Goal: Information Seeking & Learning: Learn about a topic

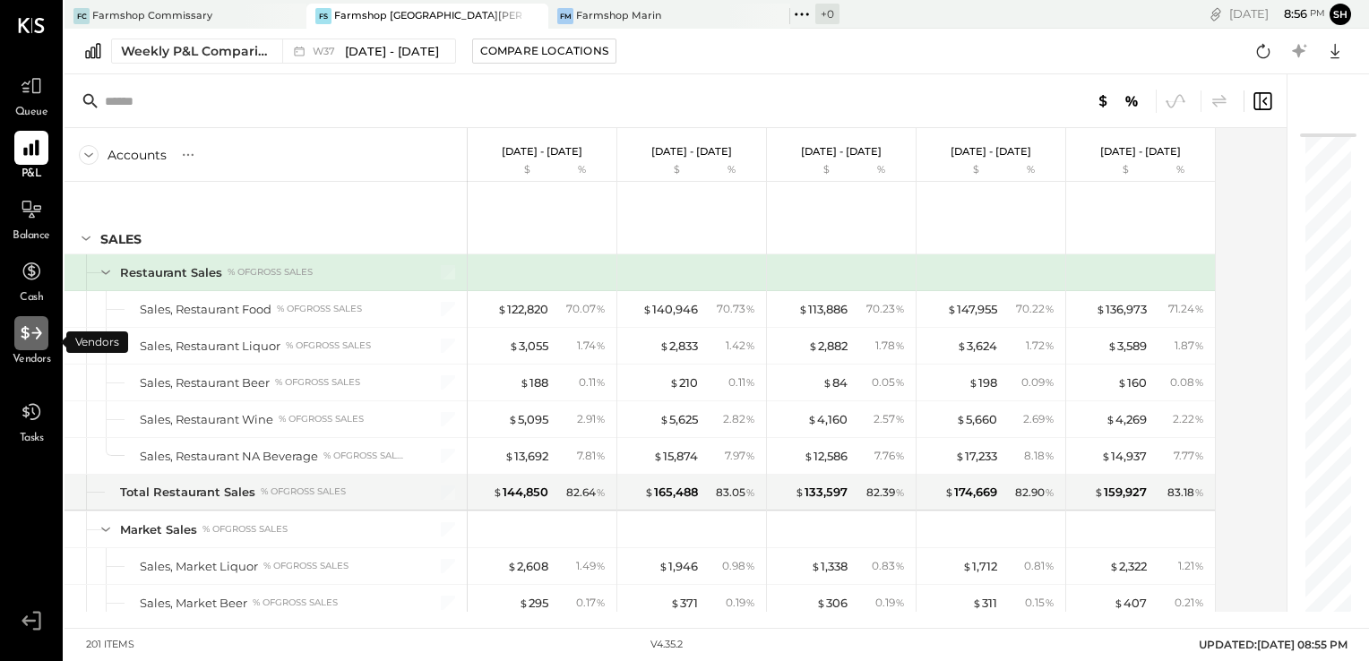
click at [35, 335] on icon at bounding box center [31, 333] width 23 height 23
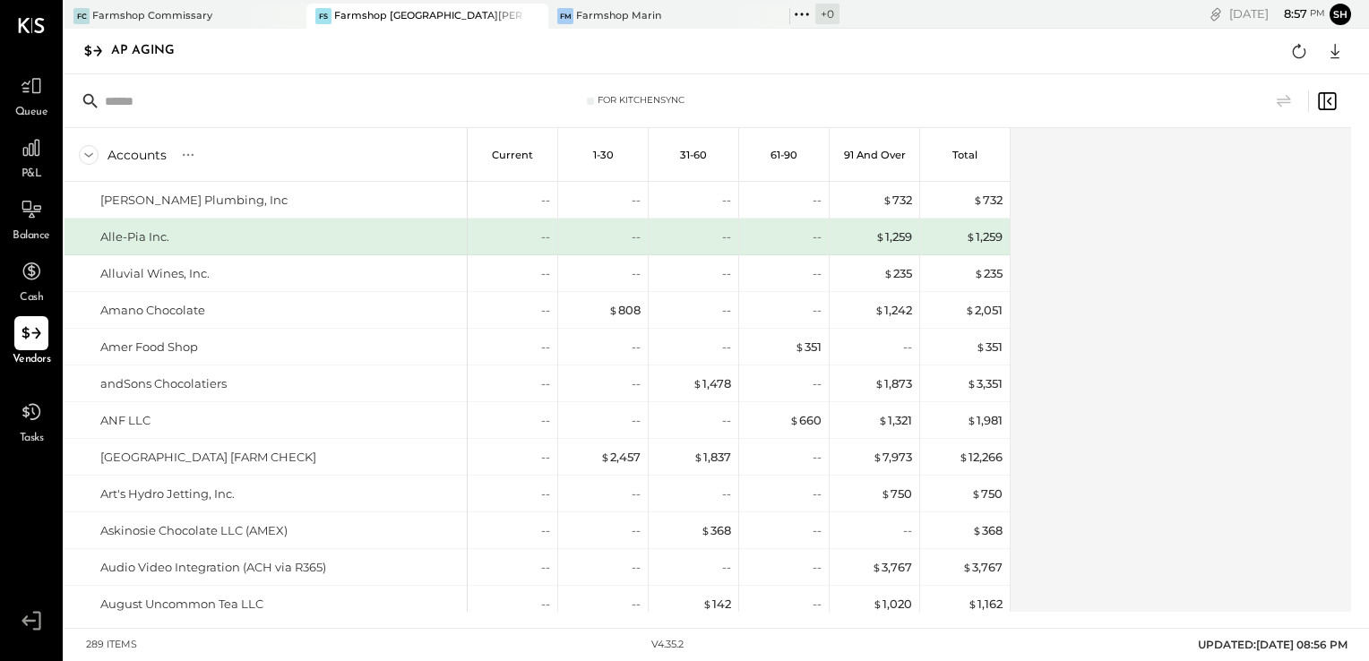
click at [165, 105] on input "text" at bounding box center [246, 101] width 282 height 32
paste input "*******"
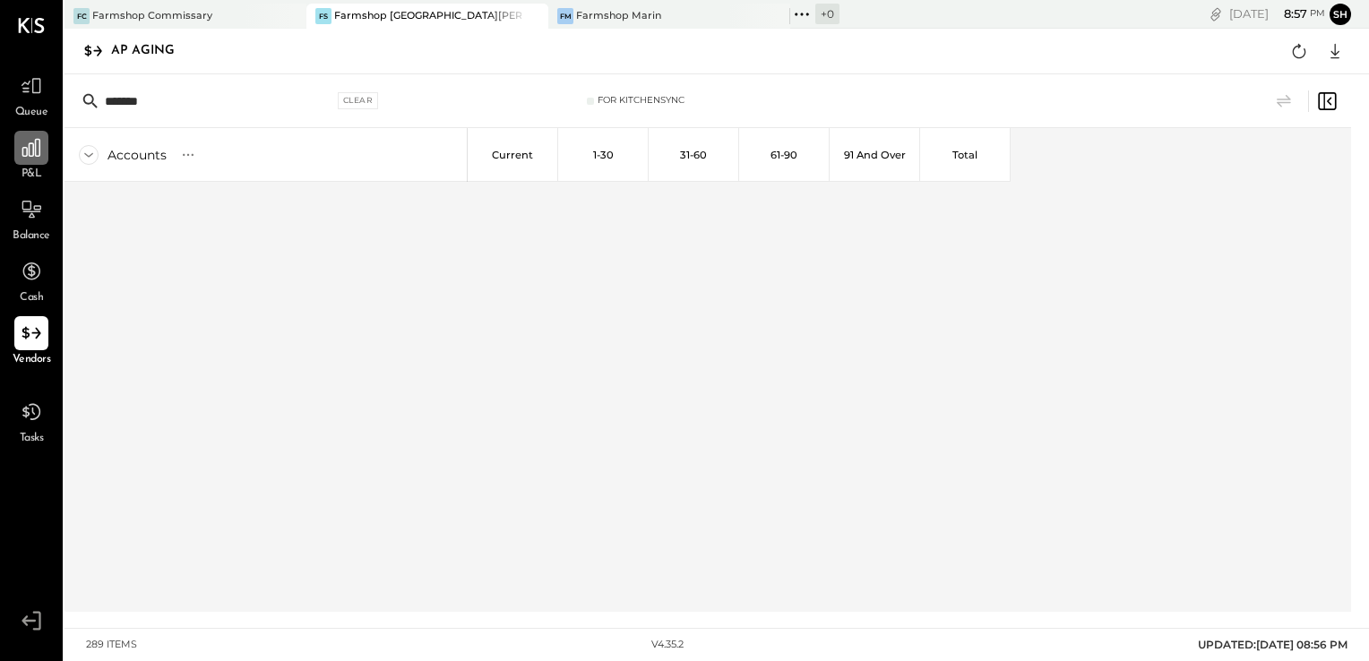
type input "*******"
click at [20, 151] on icon at bounding box center [31, 147] width 23 height 23
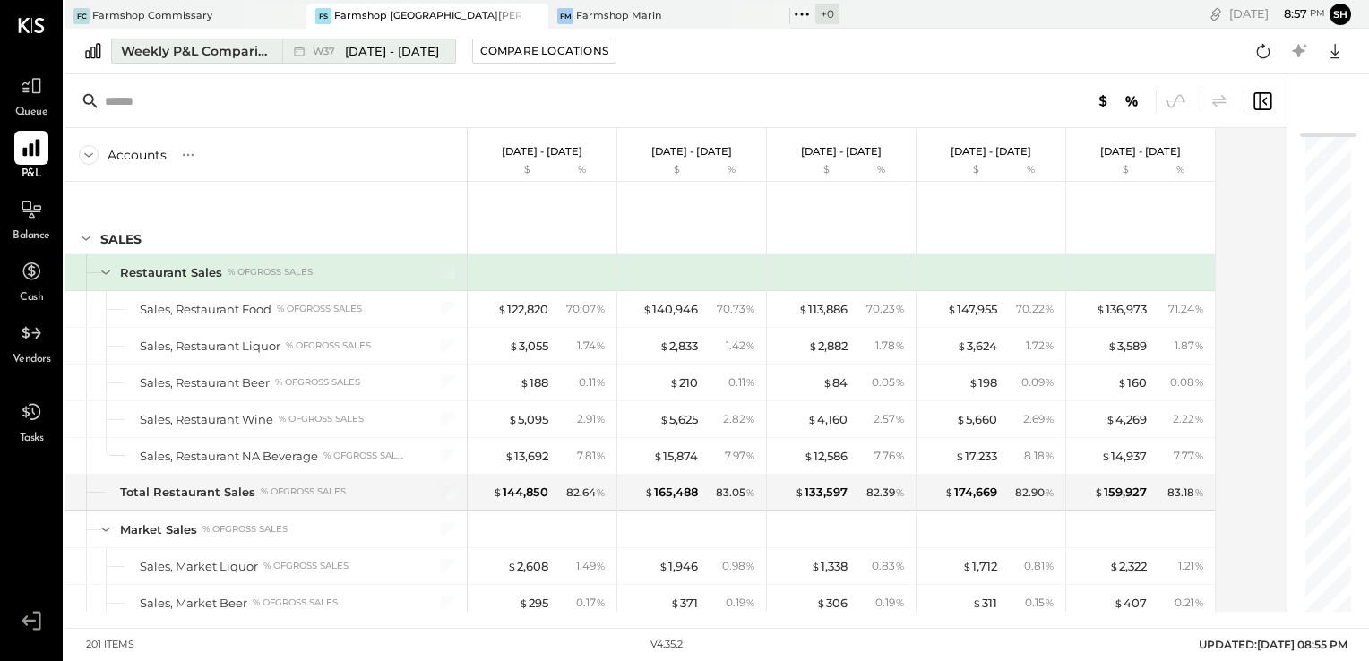
click at [239, 50] on div "Weekly P&L Comparison" at bounding box center [196, 51] width 151 height 18
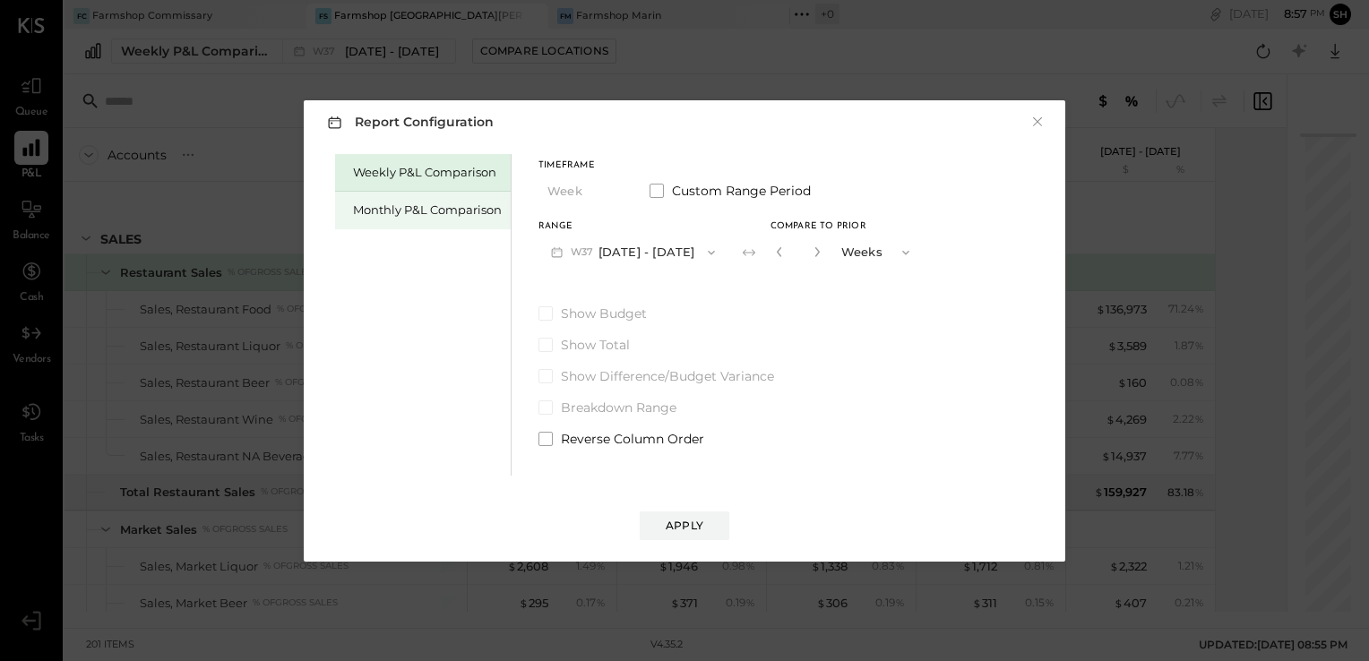
click at [439, 205] on div "Monthly P&L Comparison" at bounding box center [427, 210] width 149 height 17
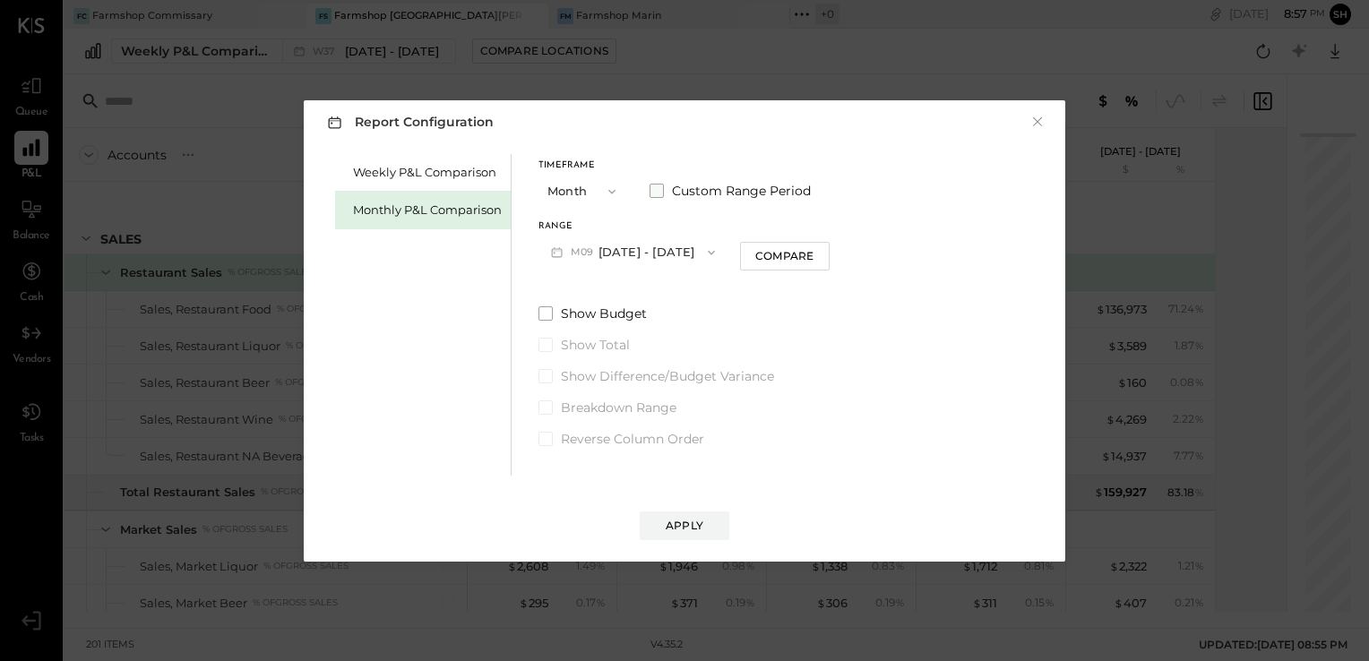
click at [657, 192] on span at bounding box center [657, 191] width 14 height 14
click at [636, 257] on icon "button" at bounding box center [629, 253] width 14 height 14
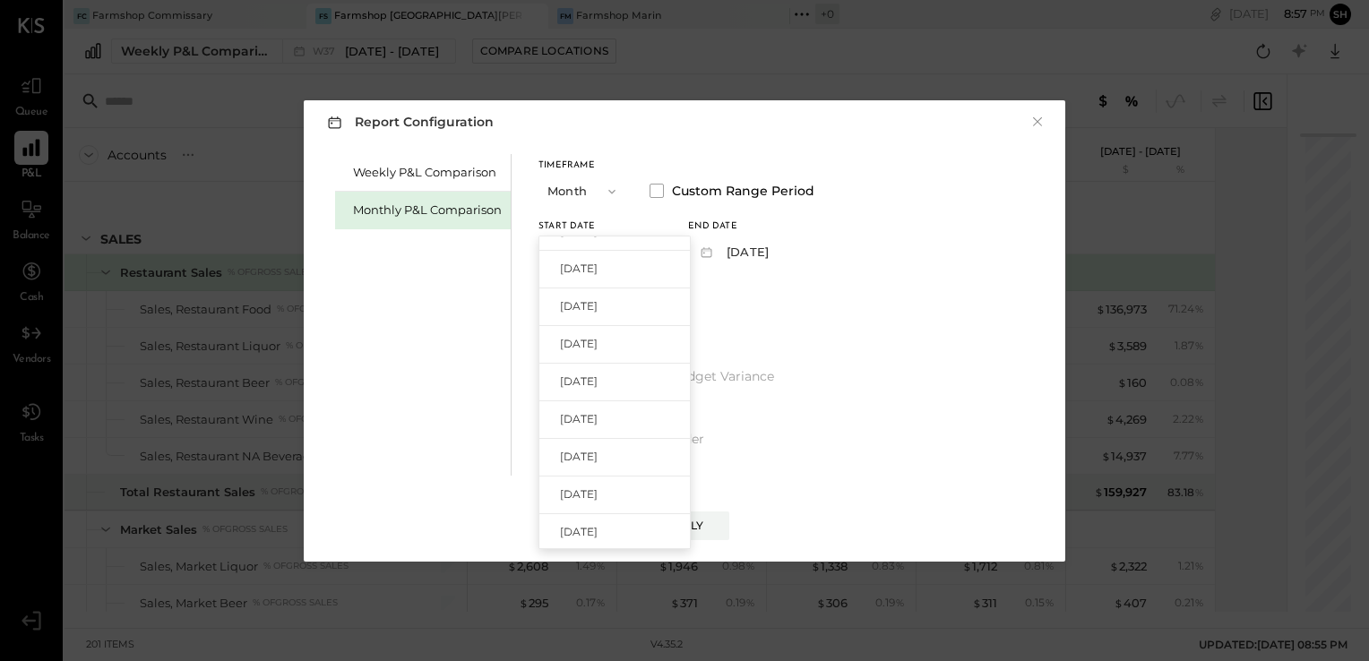
scroll to position [246, 0]
click at [598, 315] on span "[DATE]" at bounding box center [579, 309] width 38 height 15
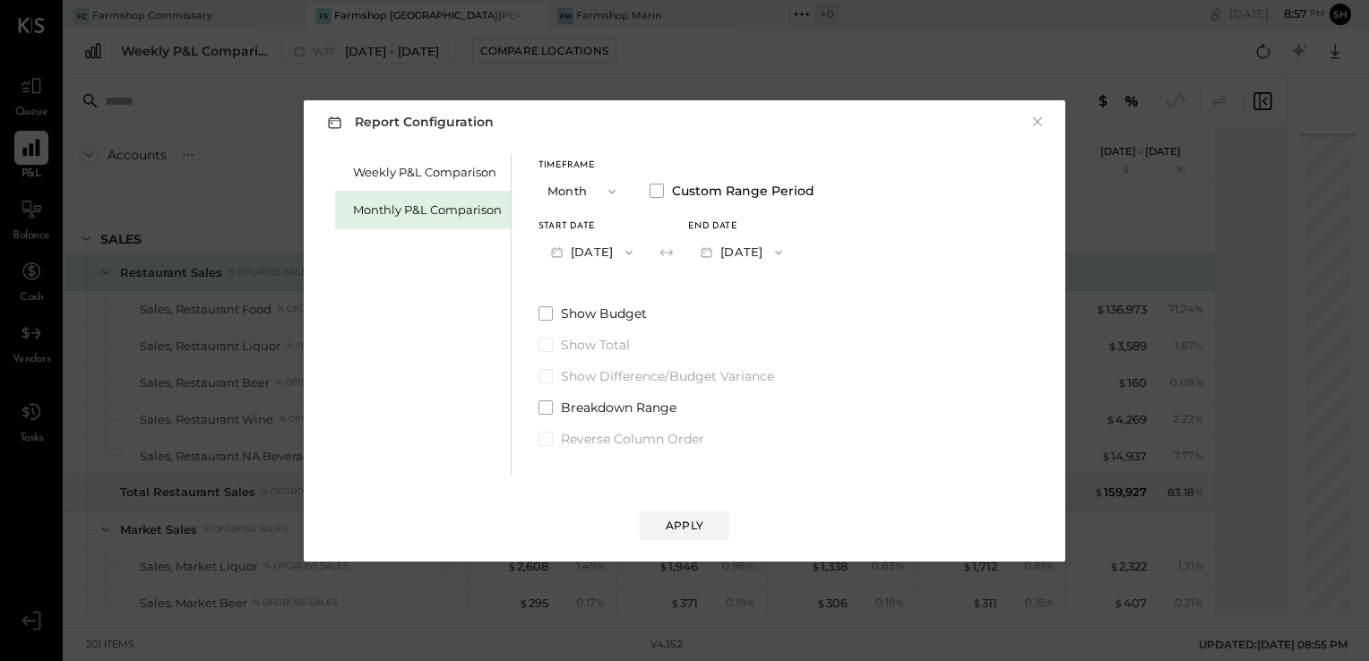
click at [795, 245] on button "[DATE]" at bounding box center [741, 252] width 107 height 33
click at [747, 332] on span "[DATE]" at bounding box center [729, 329] width 38 height 15
click at [690, 529] on div "Apply" at bounding box center [685, 525] width 38 height 15
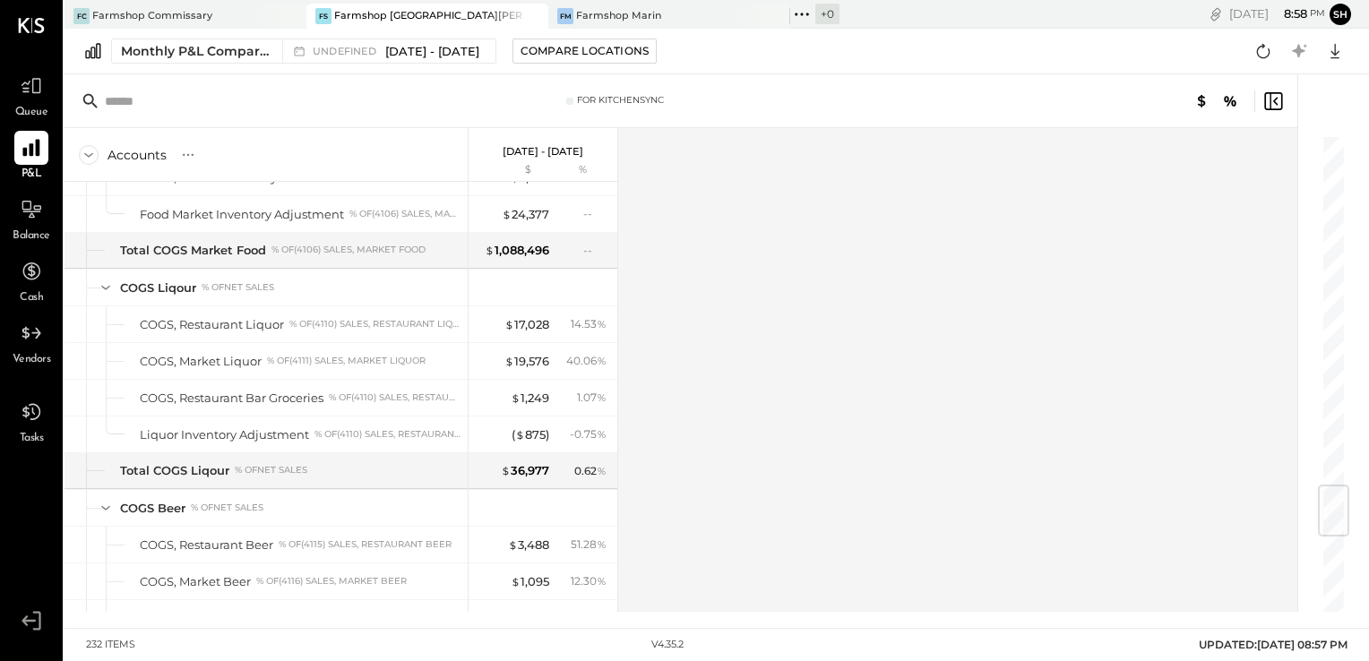
scroll to position [2936, 0]
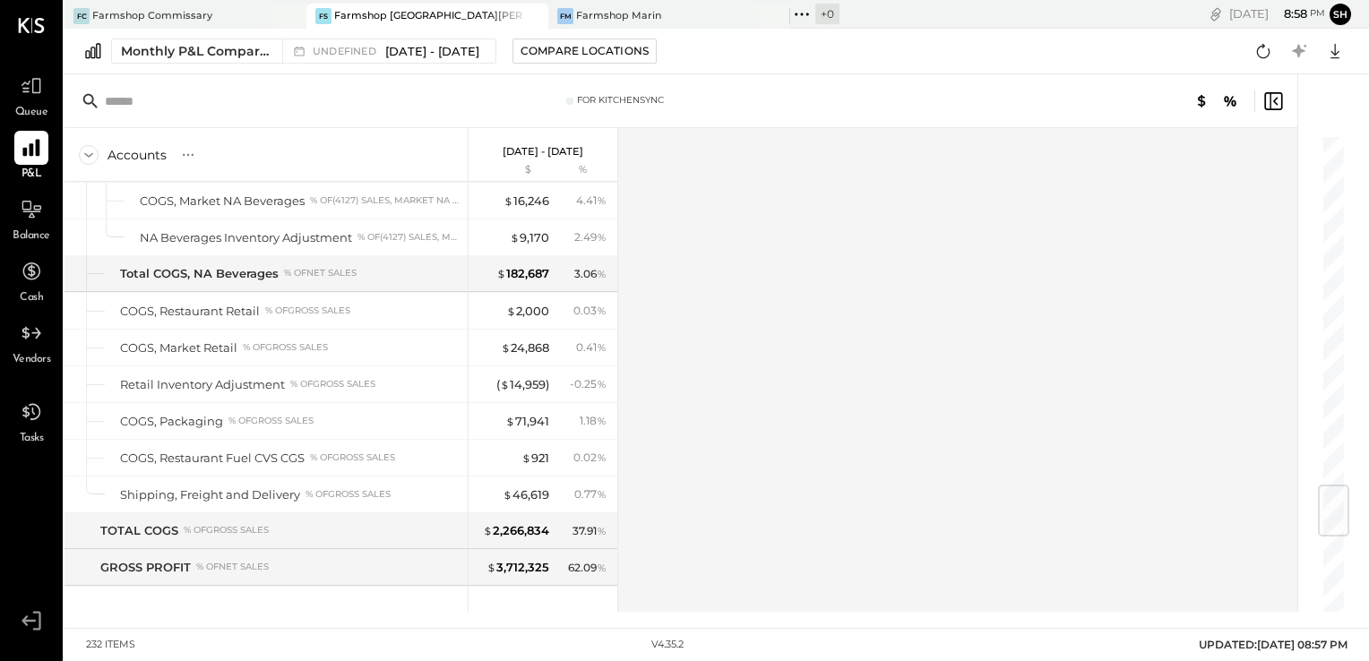
click at [249, 102] on input "text" at bounding box center [246, 101] width 282 height 32
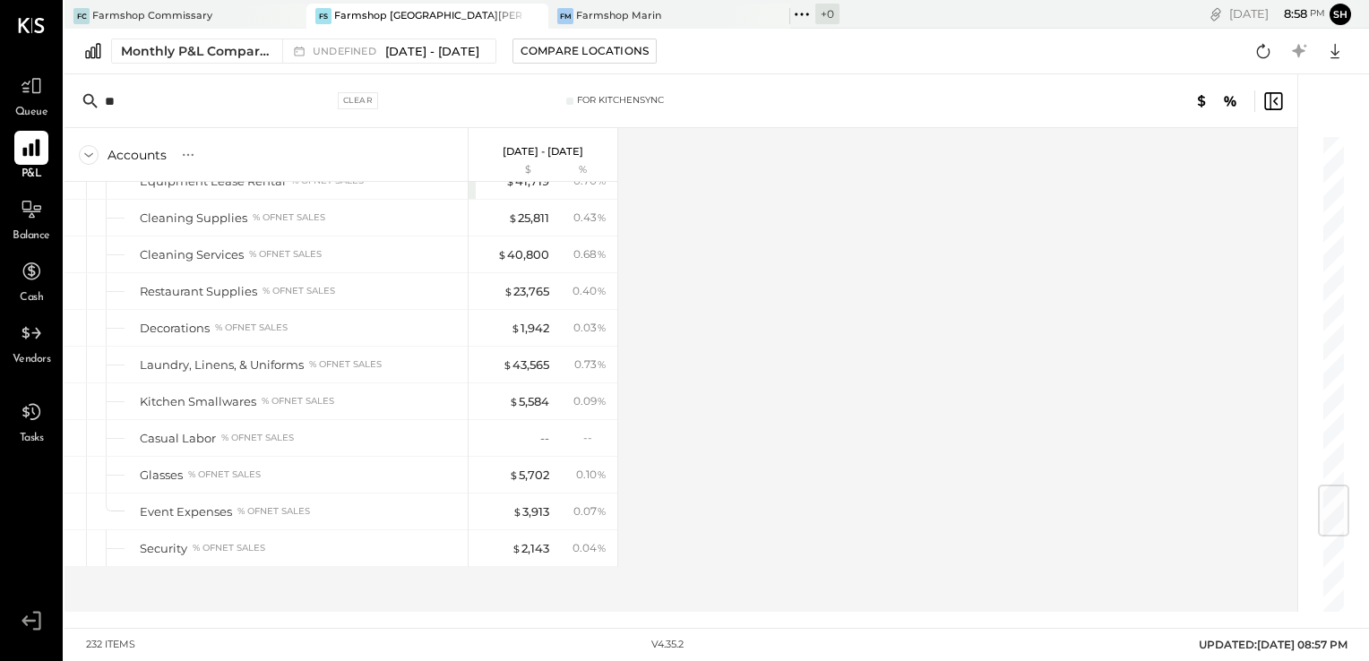
scroll to position [0, 0]
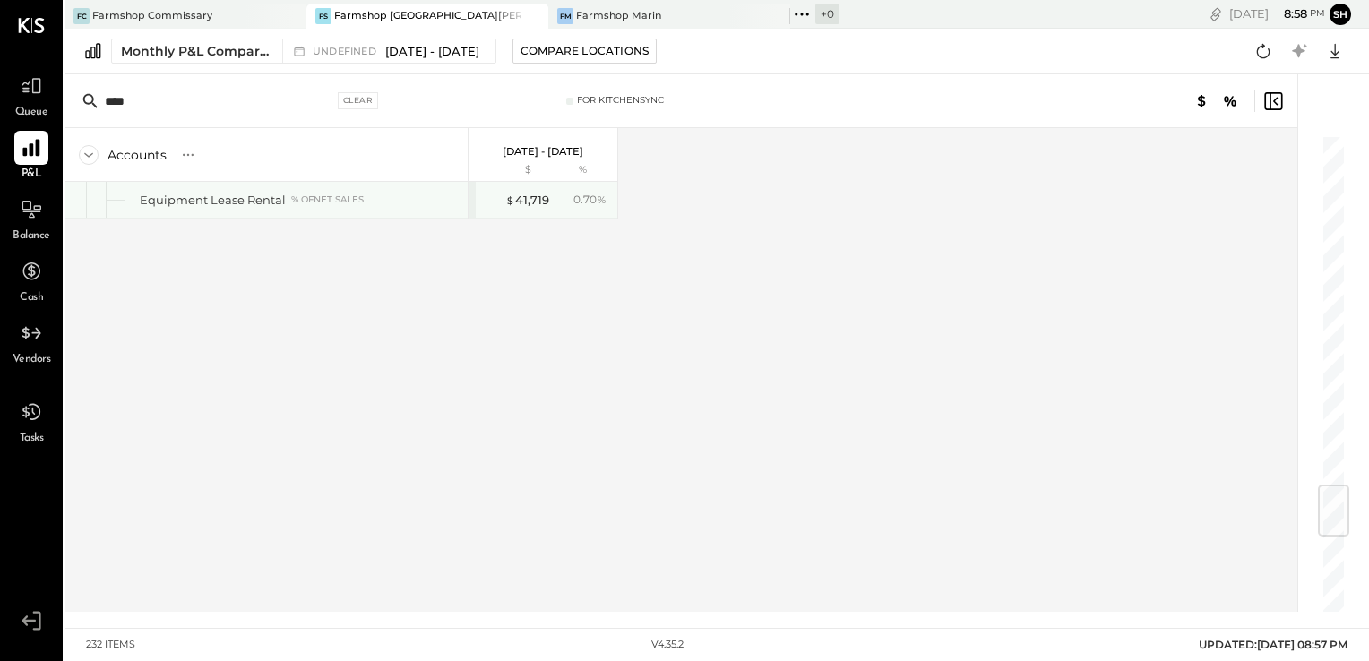
type input "****"
click at [263, 197] on div "Equipment Lease Rental" at bounding box center [213, 200] width 146 height 17
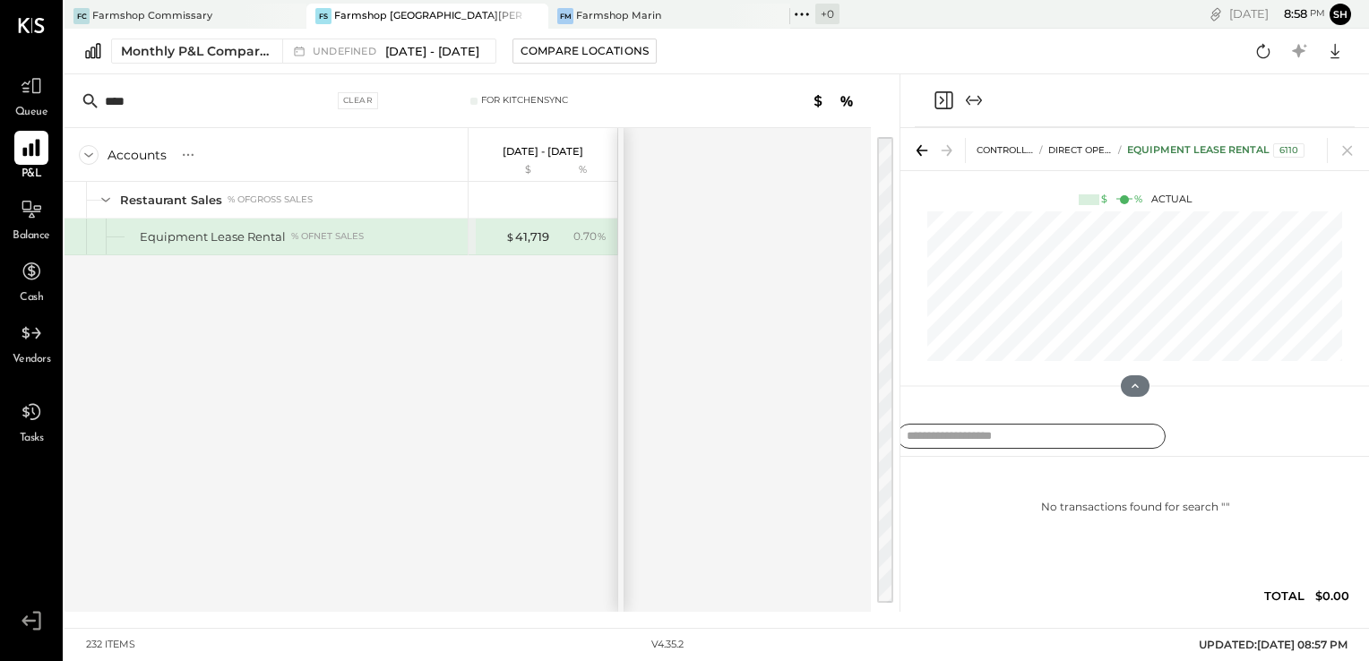
click at [958, 439] on input "text" at bounding box center [1031, 437] width 269 height 26
paste input "*******"
type input "*******"
click at [241, 237] on div "Equipment Lease Rental" at bounding box center [213, 237] width 146 height 17
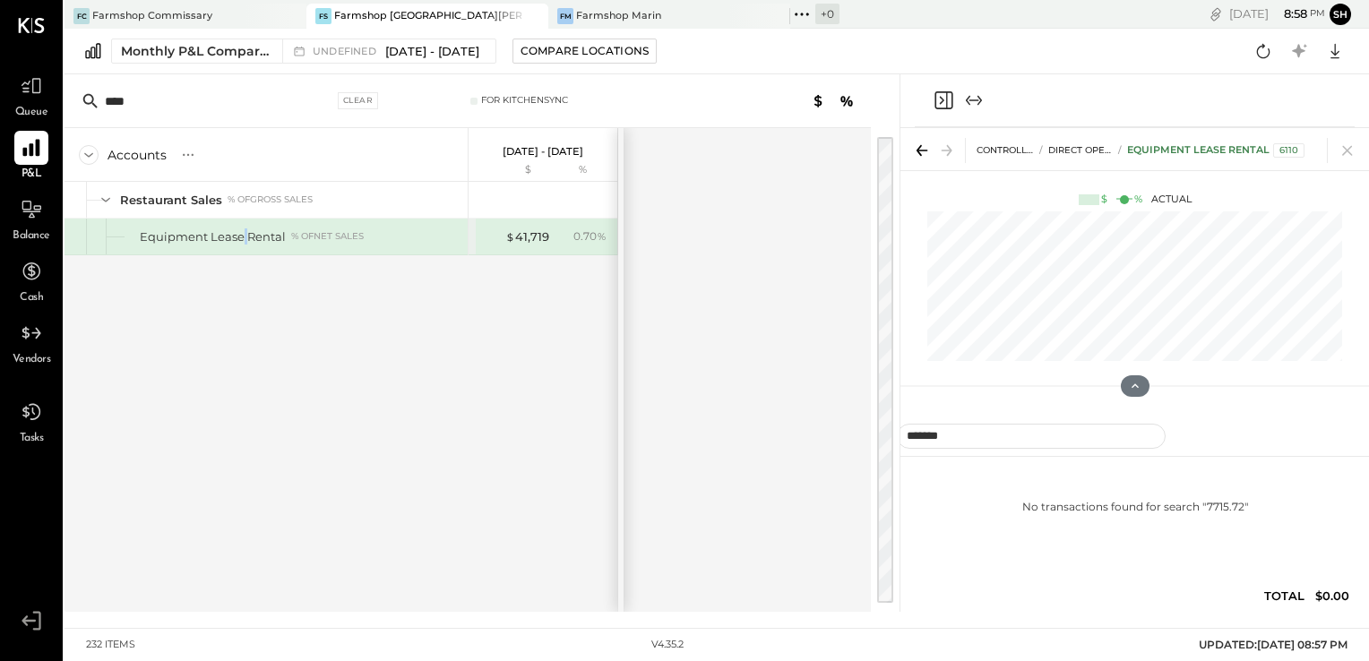
click at [241, 237] on div "Equipment Lease Rental" at bounding box center [213, 237] width 146 height 17
click at [373, 229] on div "Equipment Lease Rental % of NET SALES" at bounding box center [300, 237] width 321 height 17
click at [23, 222] on div at bounding box center [31, 210] width 34 height 34
